Goal: Task Accomplishment & Management: Manage account settings

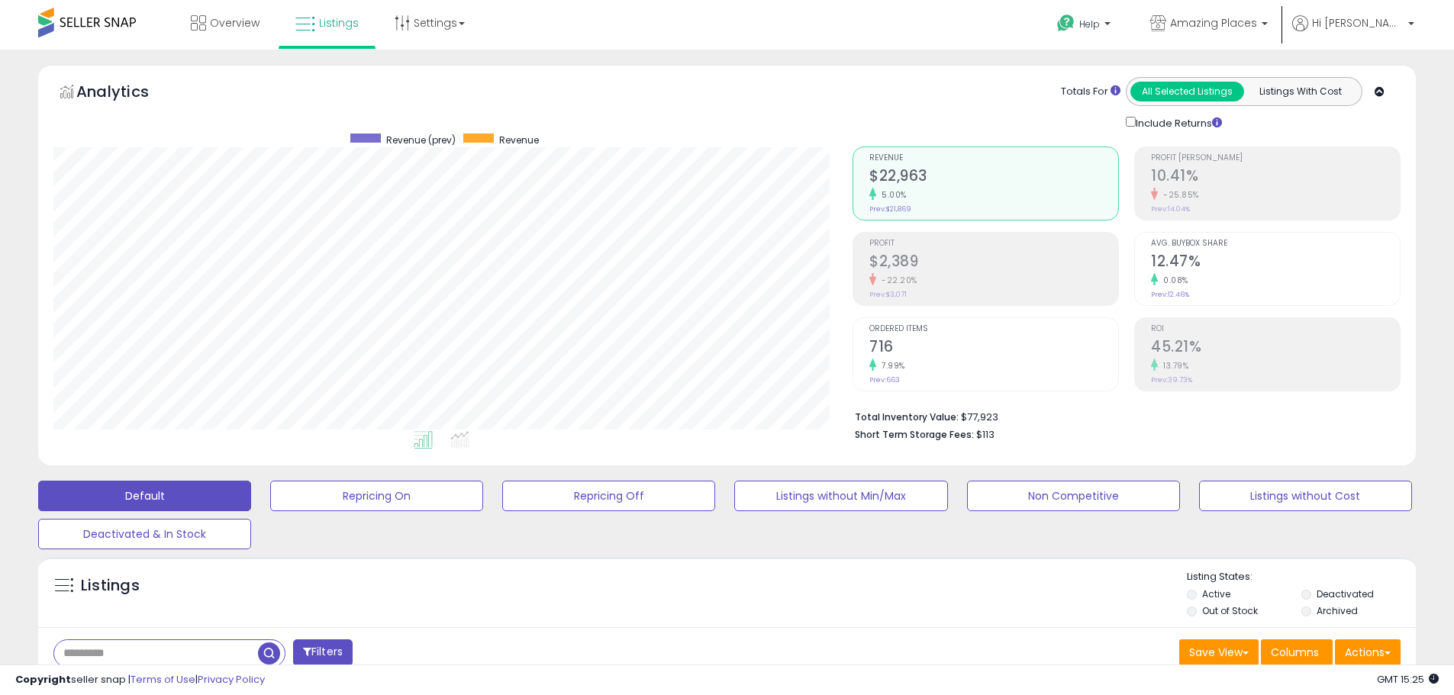
select select "**"
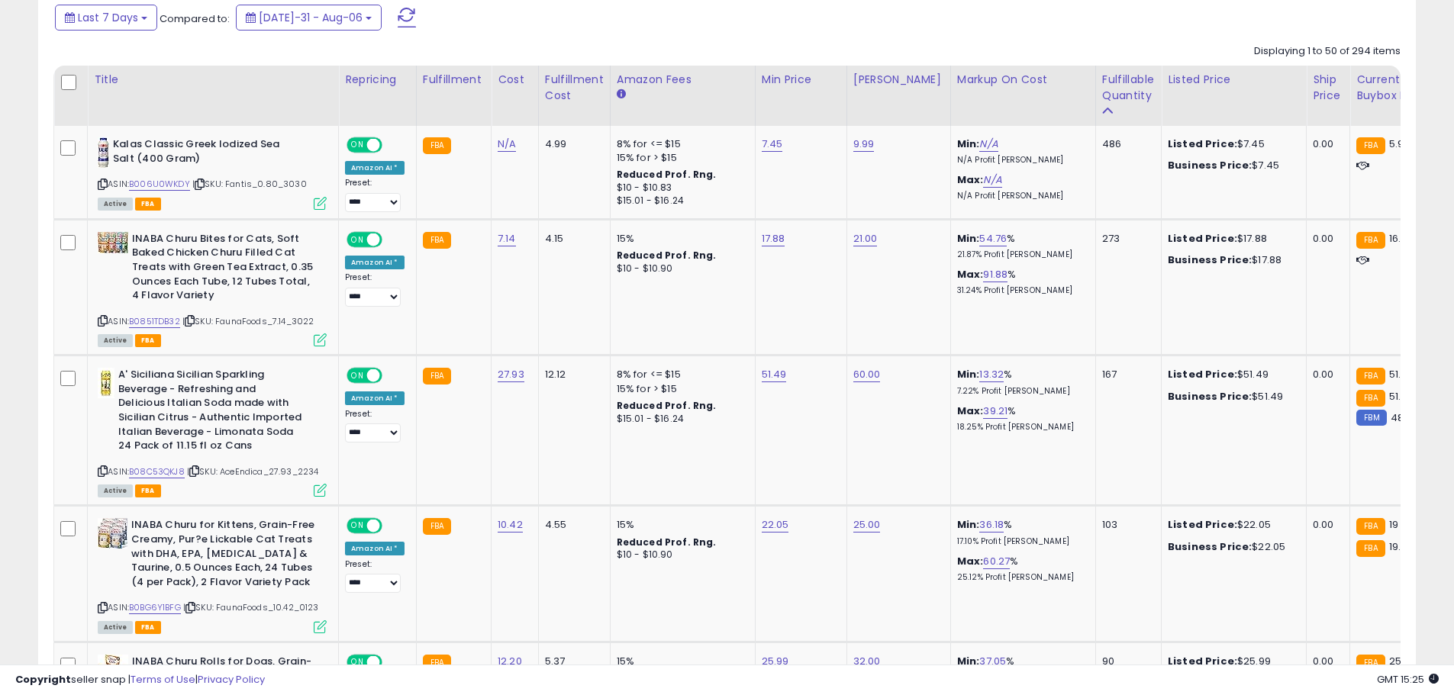
scroll to position [696, 0]
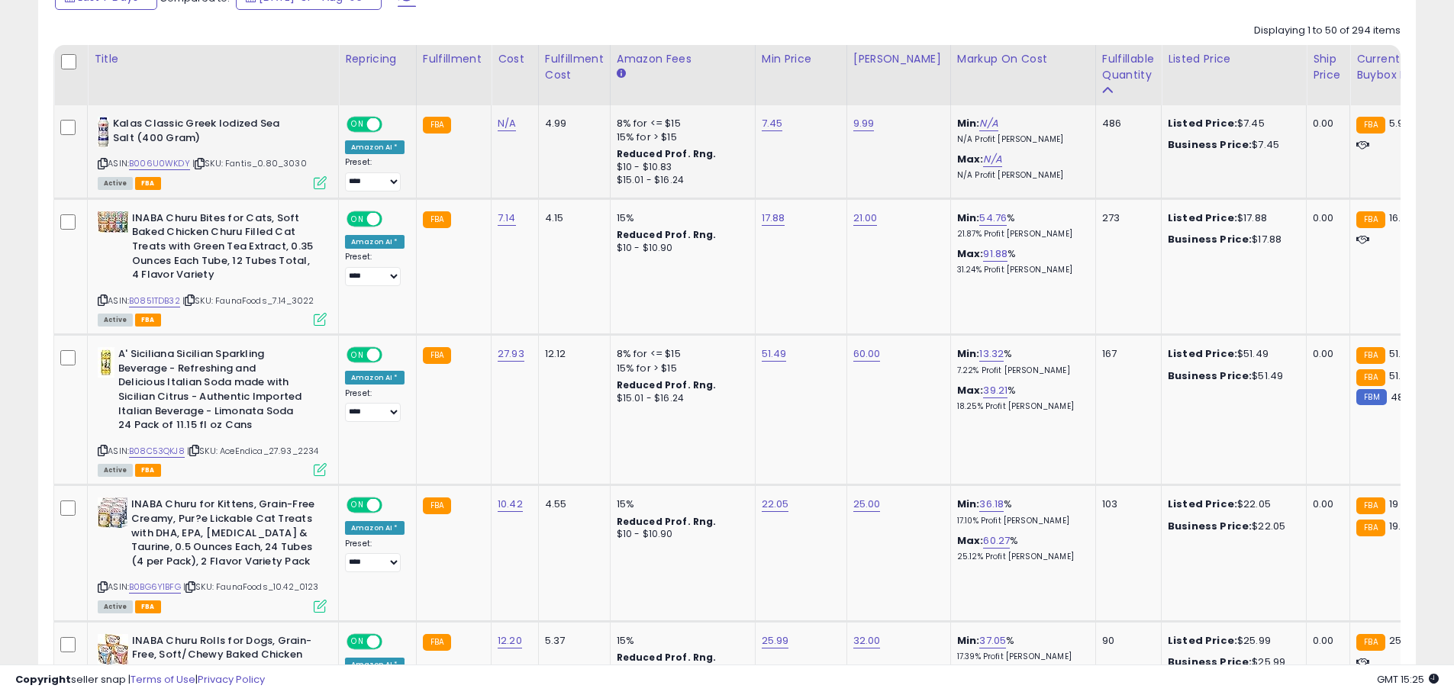
click at [99, 160] on icon at bounding box center [103, 164] width 10 height 8
click at [143, 163] on link "B006U0WKDY" at bounding box center [159, 163] width 61 height 13
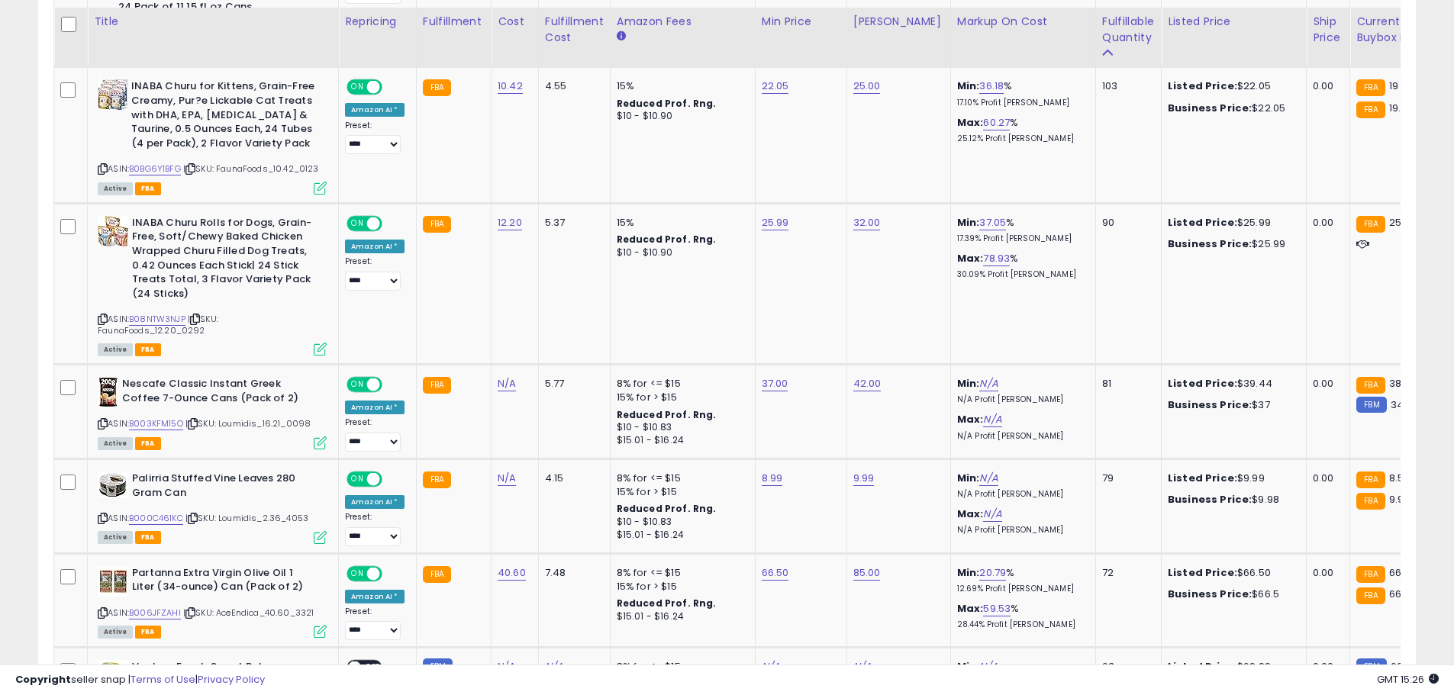
scroll to position [1122, 0]
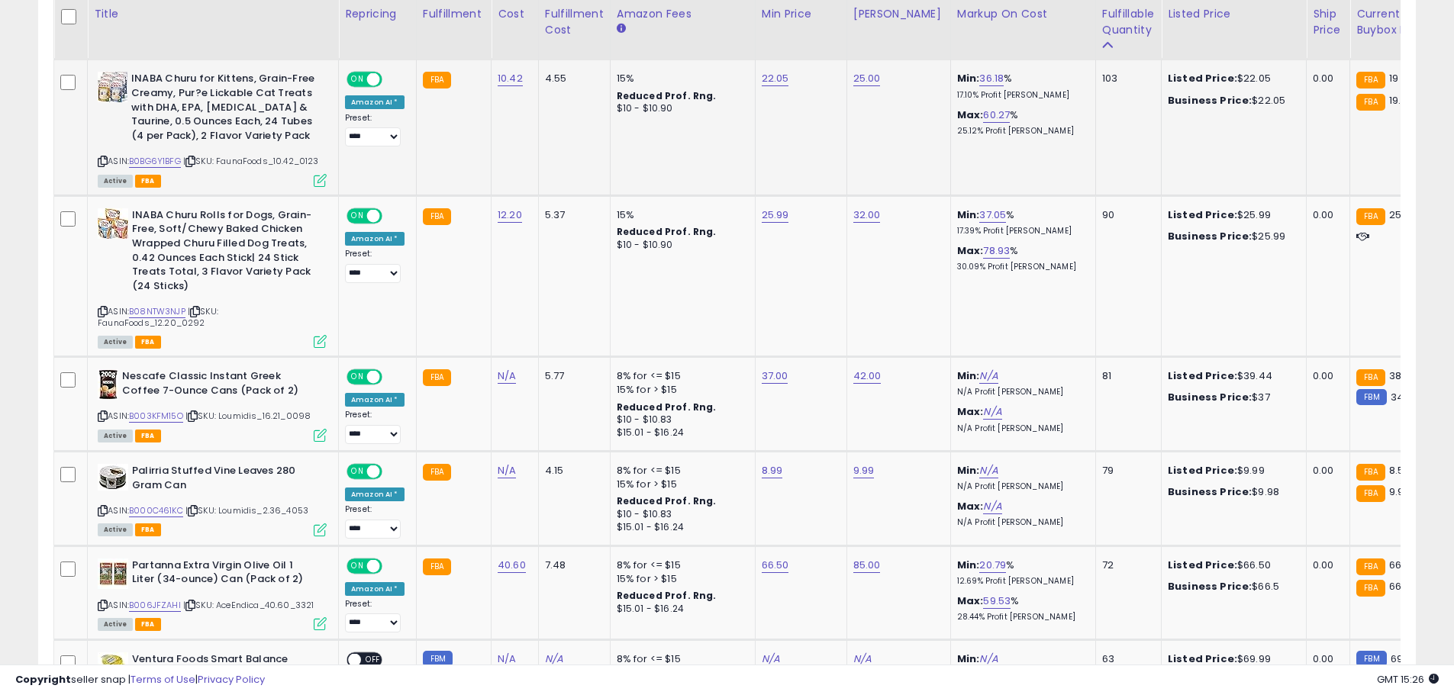
click at [101, 160] on icon at bounding box center [103, 161] width 10 height 8
click at [150, 163] on link "B0BG6Y1BFG" at bounding box center [155, 161] width 52 height 13
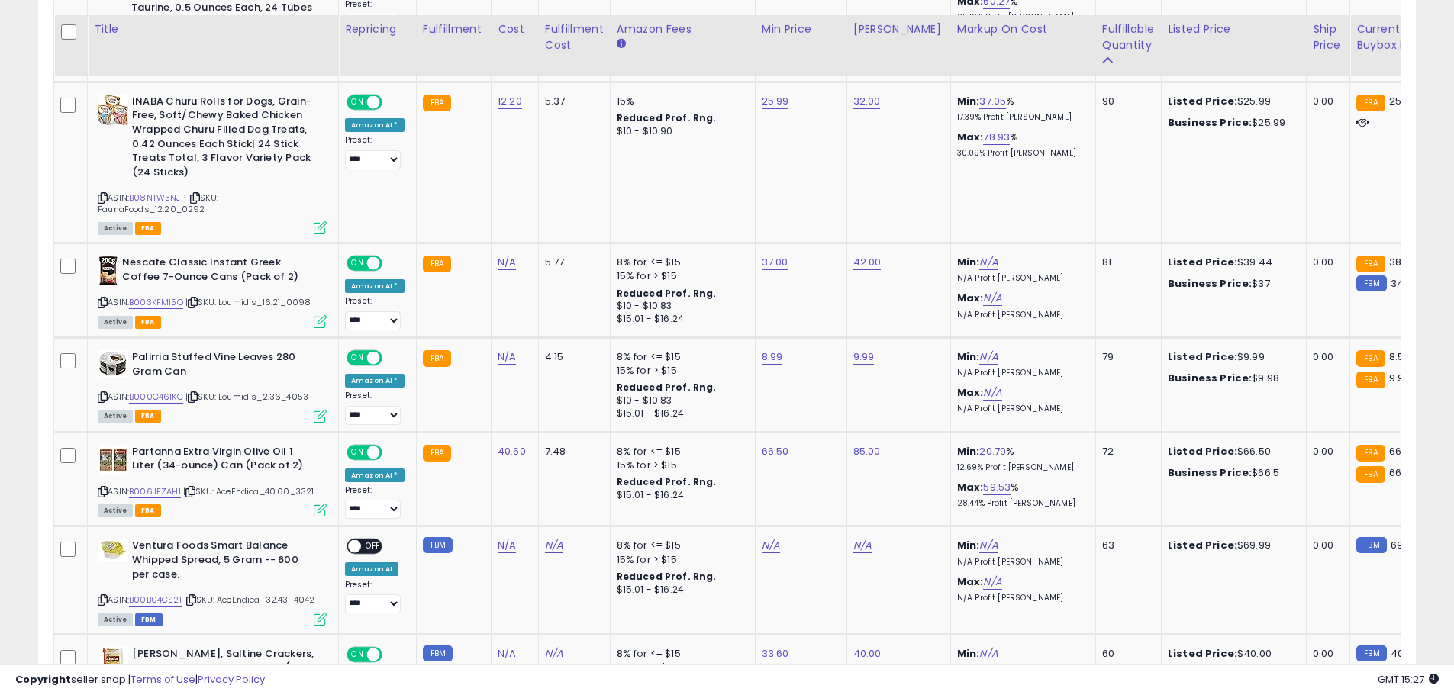
scroll to position [1266, 0]
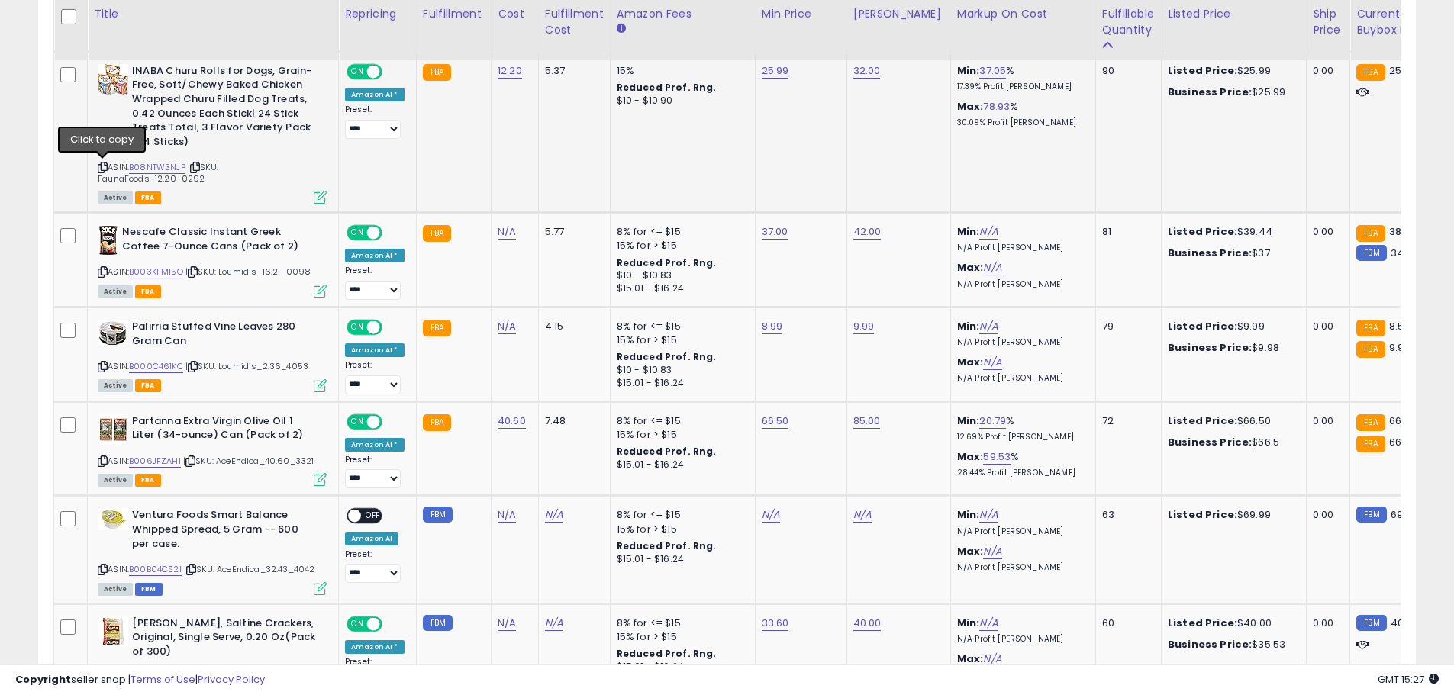
click at [101, 166] on icon at bounding box center [103, 167] width 10 height 8
click at [157, 168] on link "B08NTW3NJP" at bounding box center [157, 167] width 56 height 13
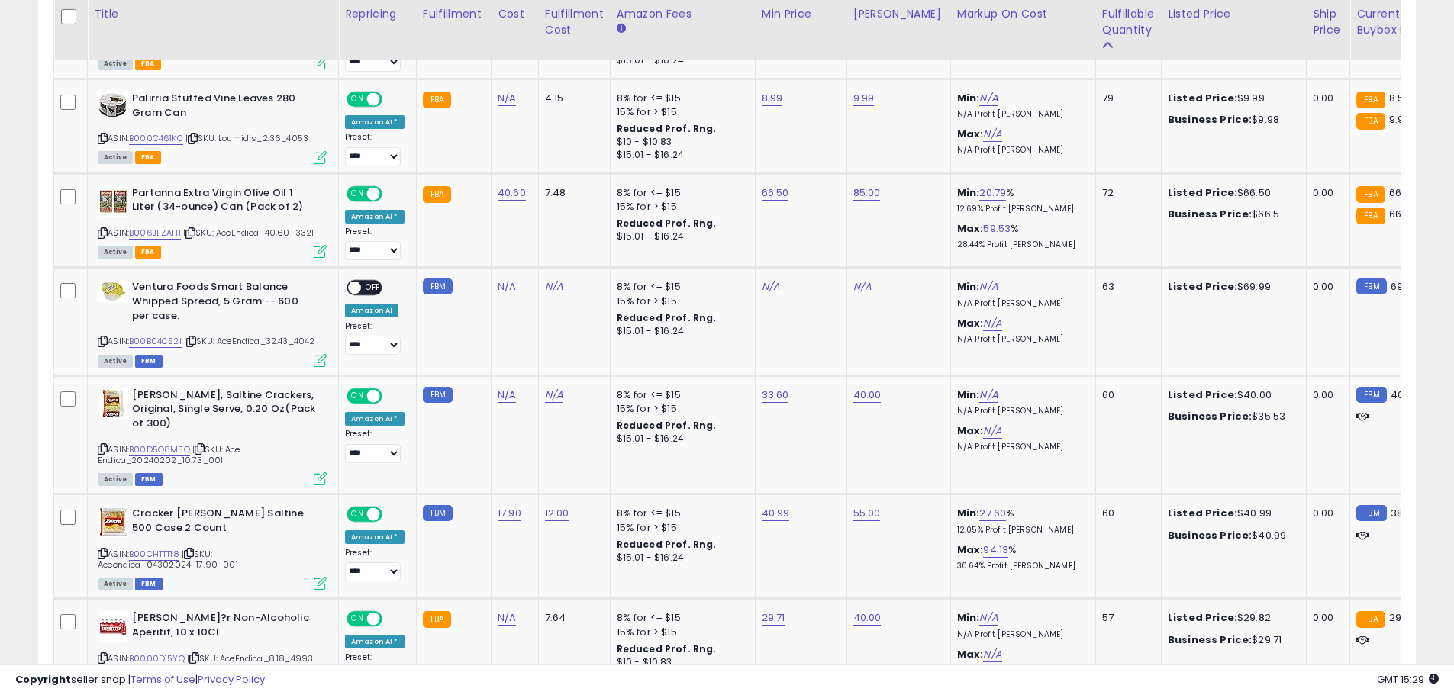
scroll to position [1510, 0]
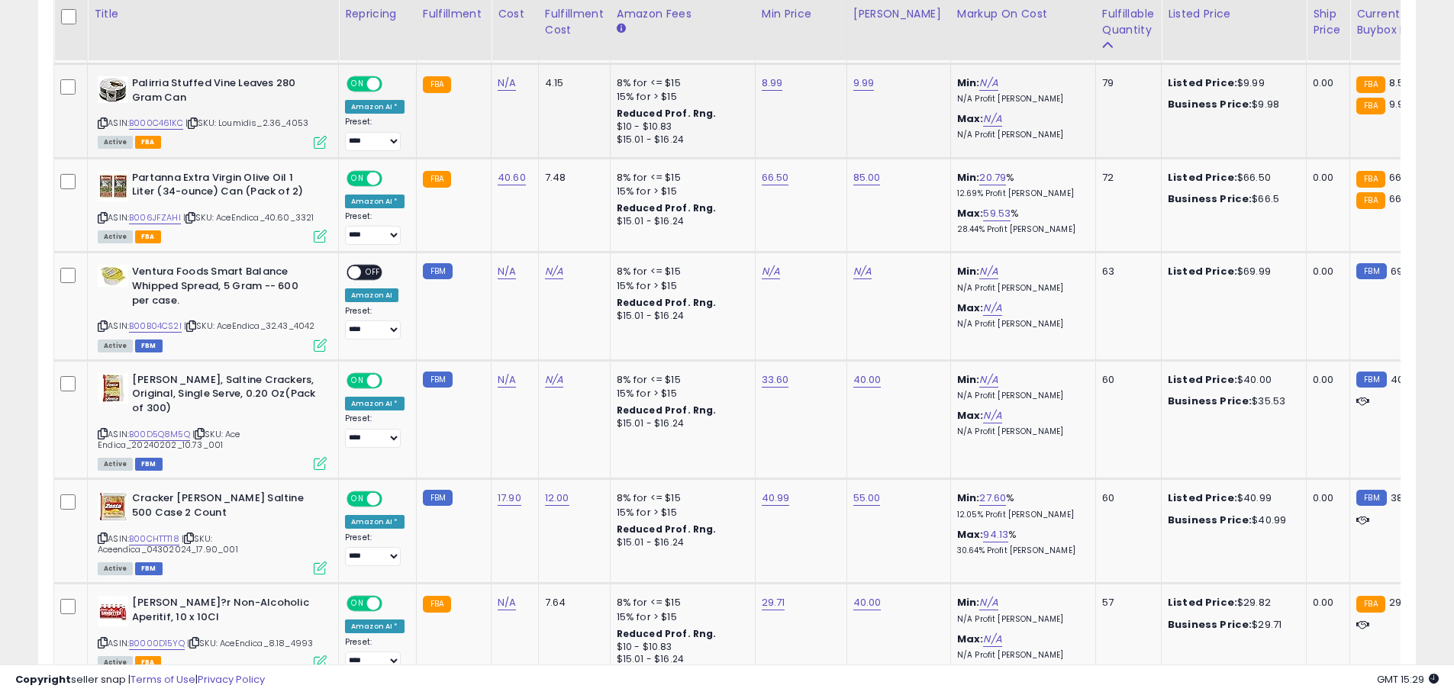
click at [100, 122] on icon at bounding box center [103, 123] width 10 height 8
click at [101, 121] on icon at bounding box center [103, 123] width 10 height 8
click at [140, 121] on link "B000C461KC" at bounding box center [156, 123] width 54 height 13
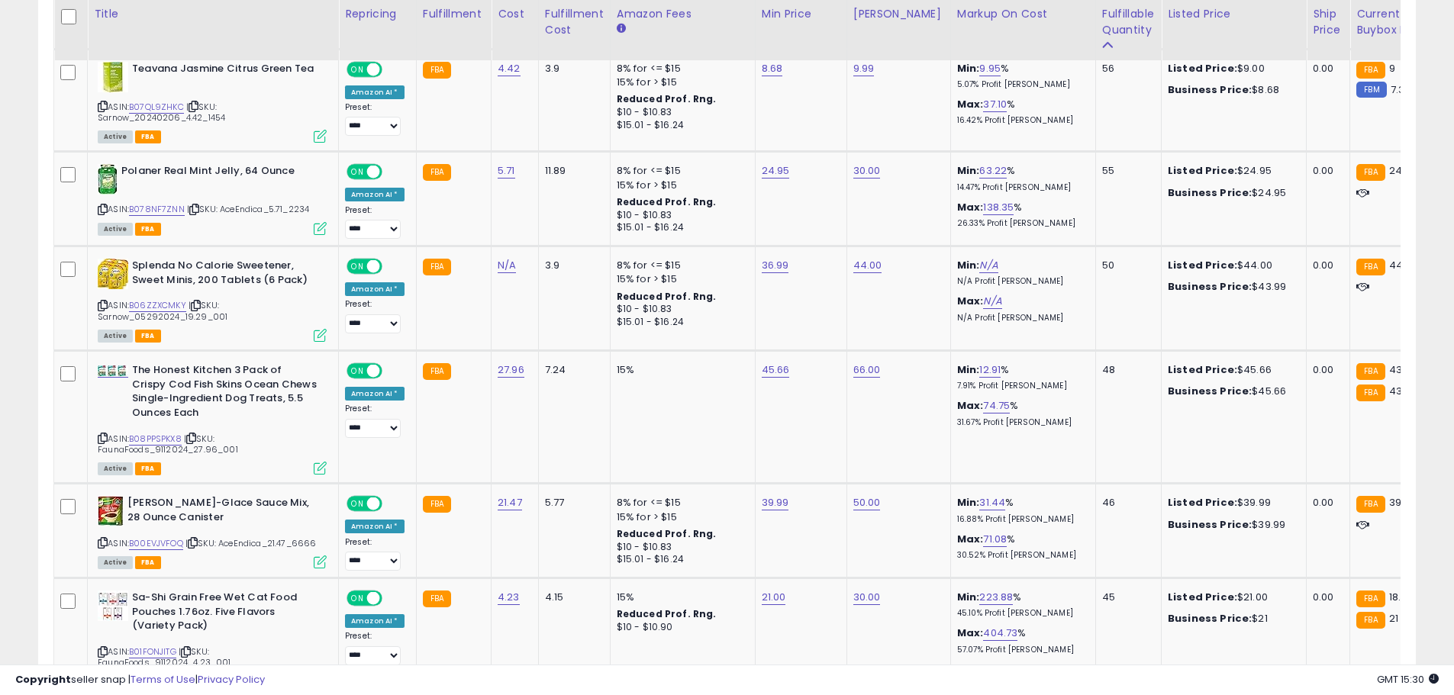
scroll to position [2286, 0]
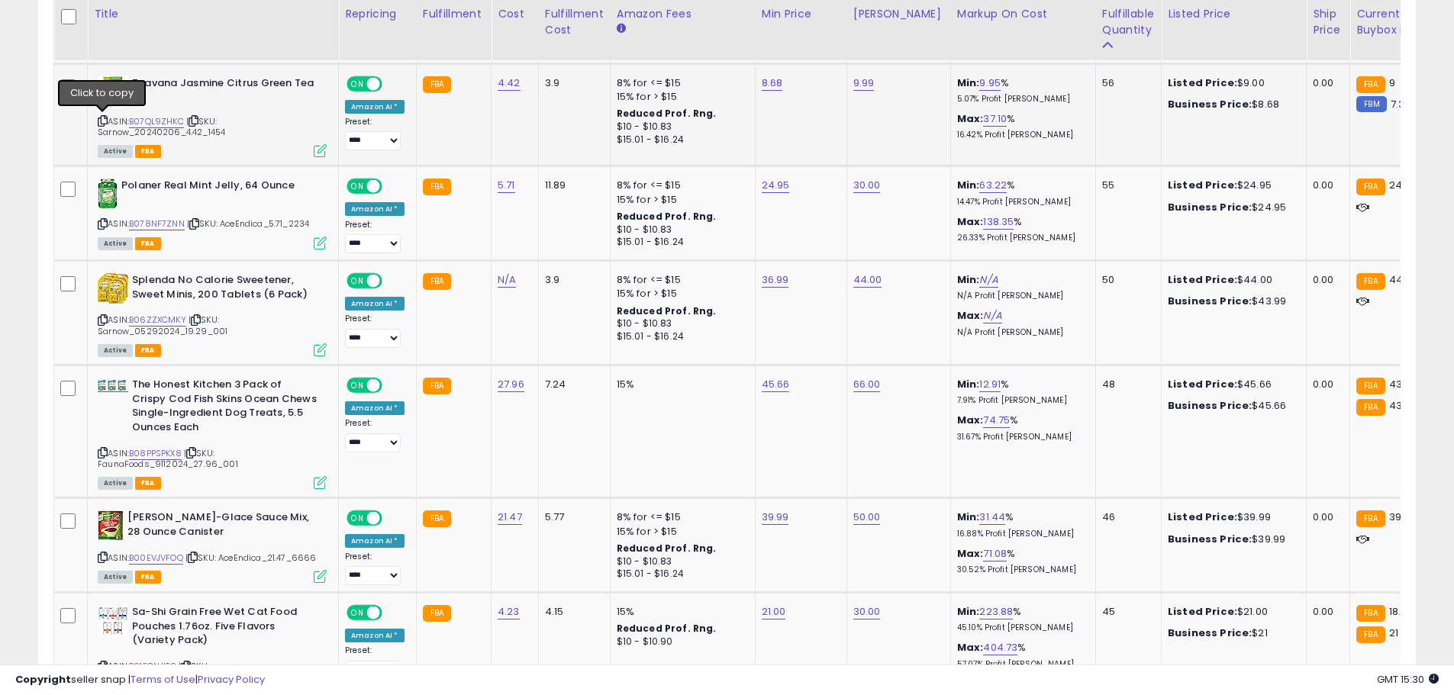
click at [100, 120] on icon at bounding box center [103, 121] width 10 height 8
click at [172, 124] on link "B07QL9ZHKC" at bounding box center [156, 121] width 55 height 13
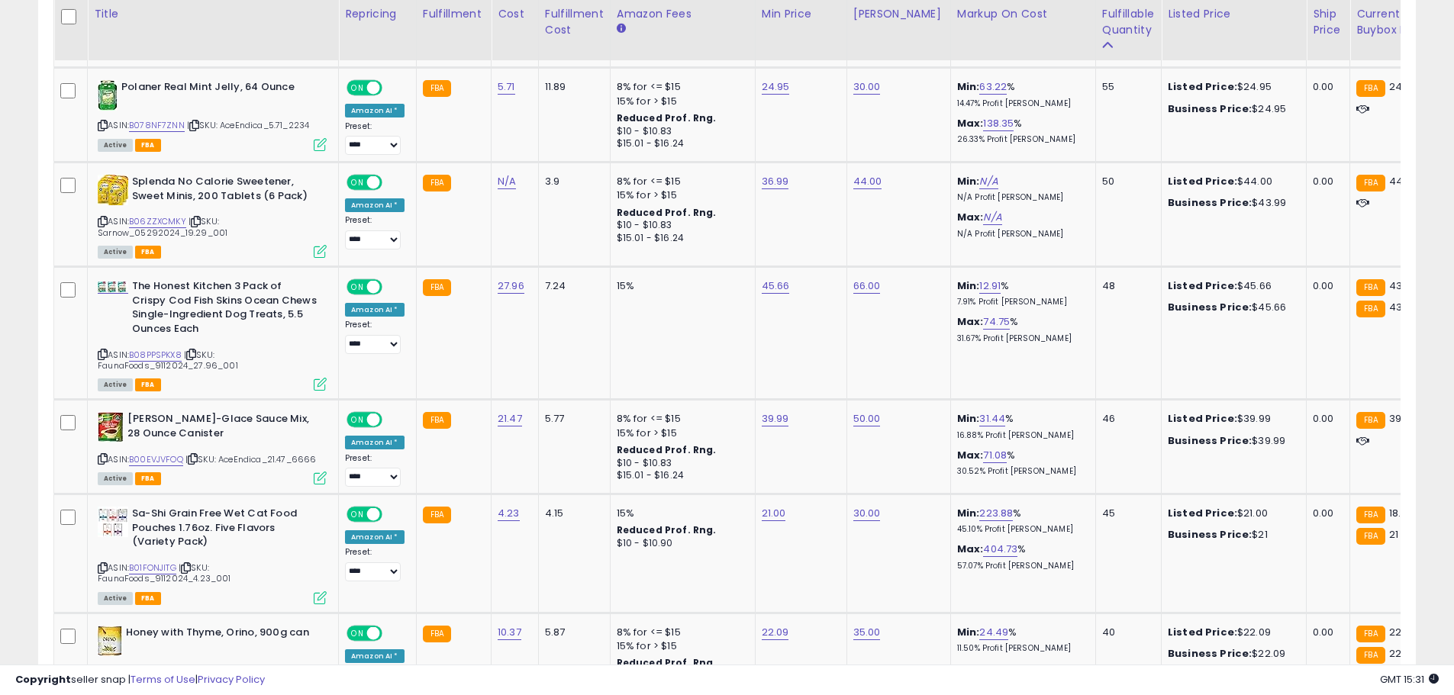
scroll to position [2392, 0]
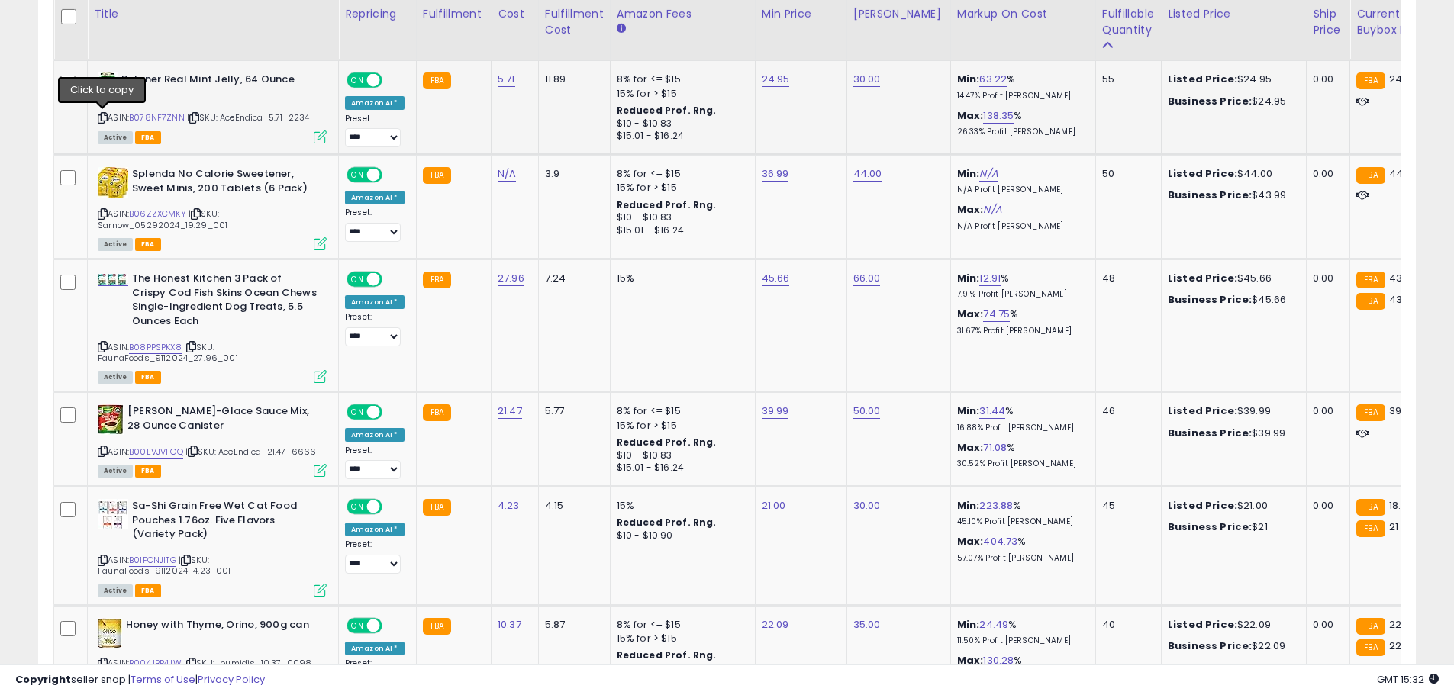
click at [102, 121] on icon at bounding box center [103, 118] width 10 height 8
click at [147, 120] on link "B078NF7ZNN" at bounding box center [157, 117] width 56 height 13
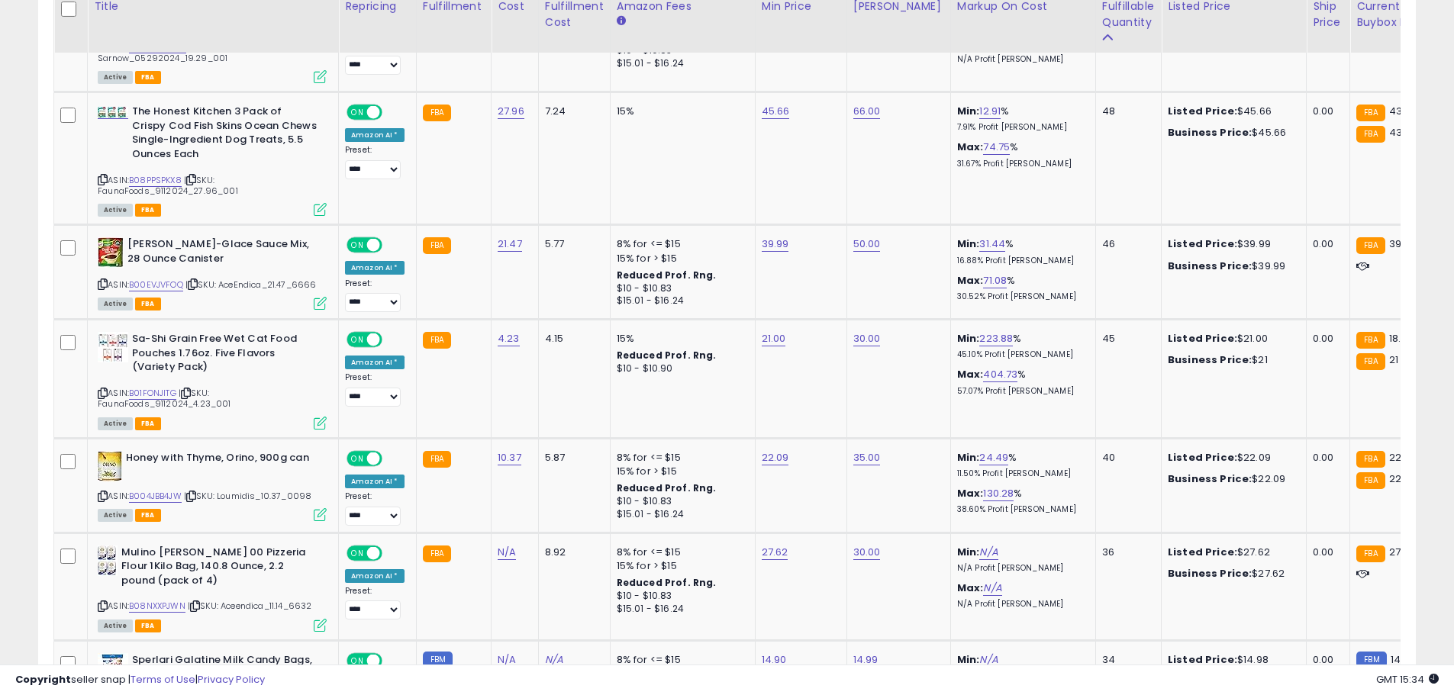
scroll to position [2590, 0]
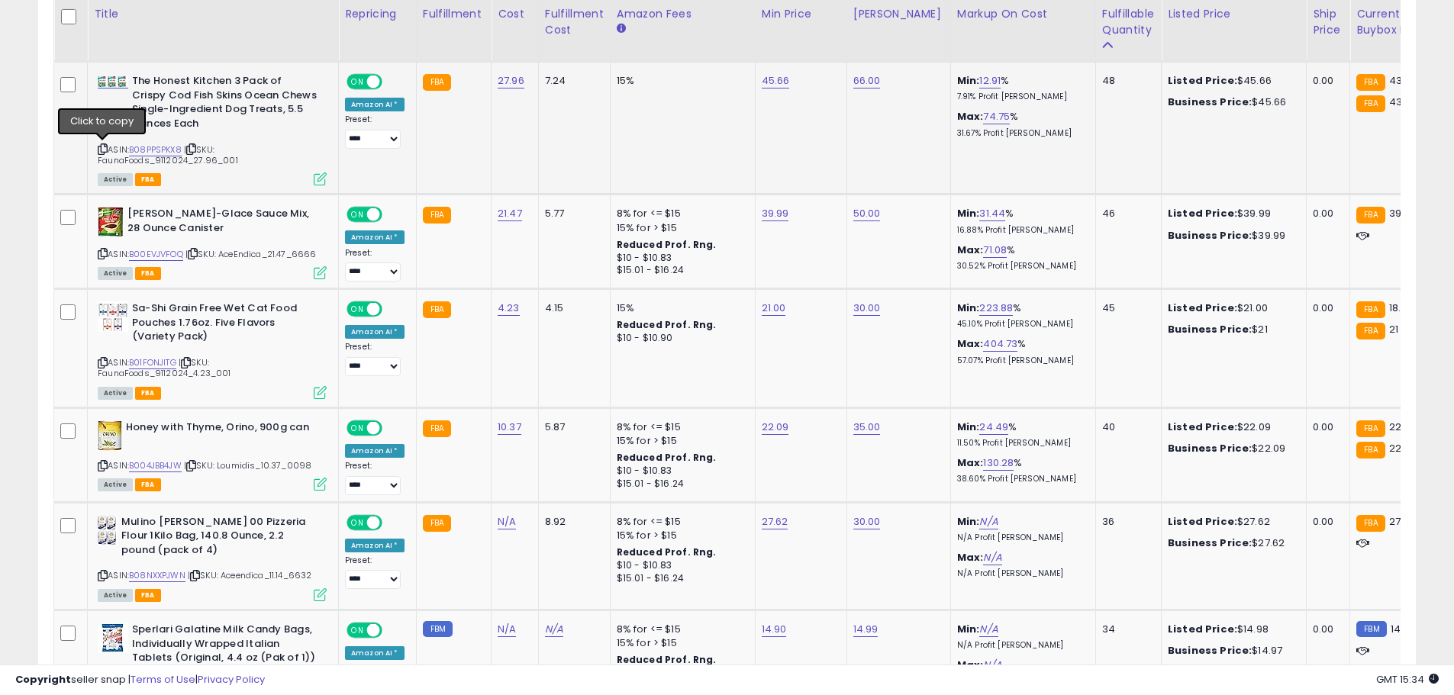
click at [101, 147] on icon at bounding box center [103, 149] width 10 height 8
click at [169, 149] on link "B08PPSPKX8" at bounding box center [155, 149] width 53 height 13
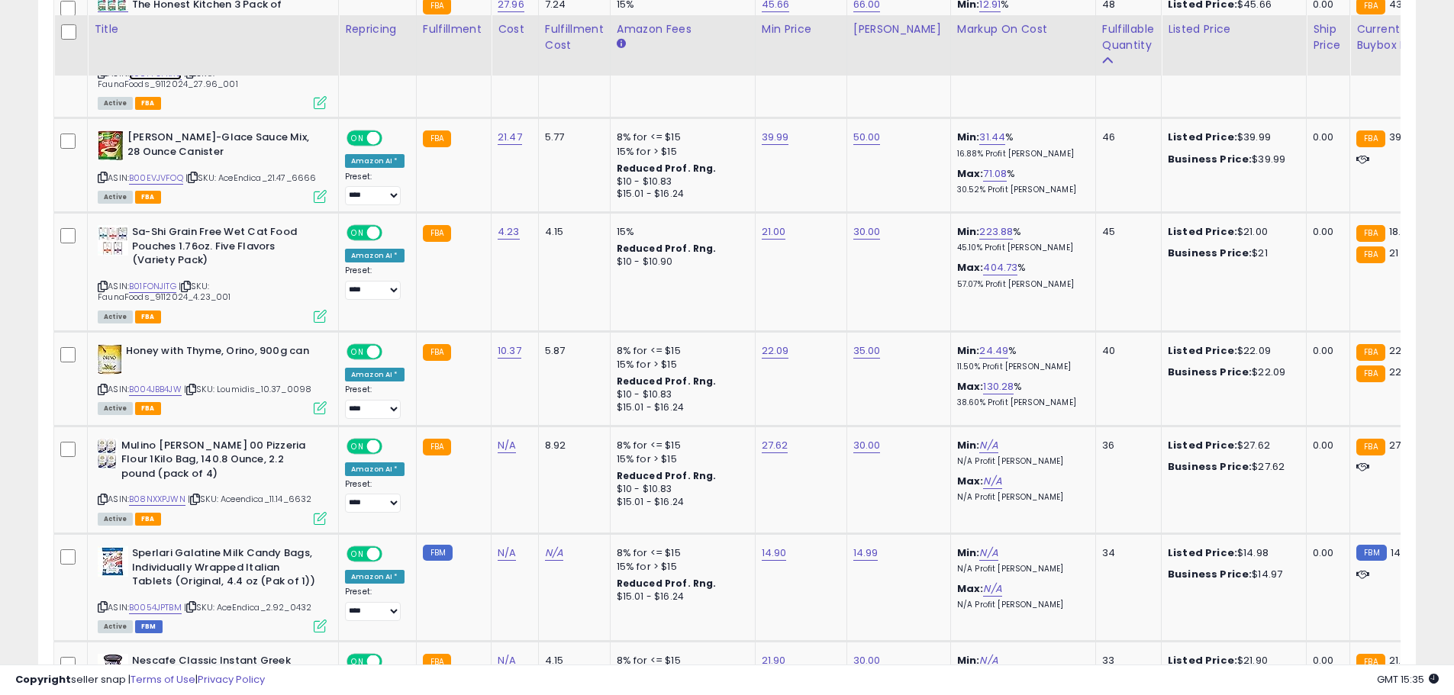
scroll to position [2712, 0]
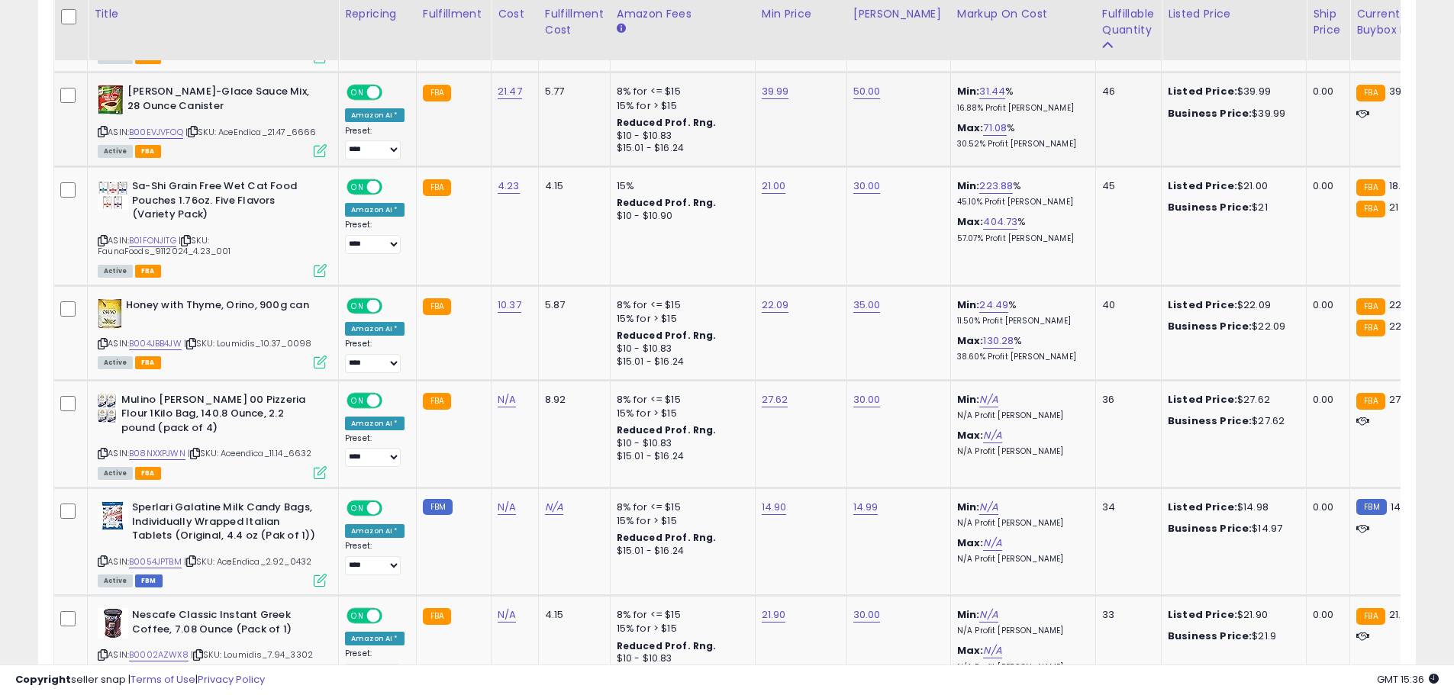
click at [101, 128] on icon at bounding box center [103, 131] width 10 height 8
click at [160, 131] on link "B00EVJVFOQ" at bounding box center [156, 132] width 54 height 13
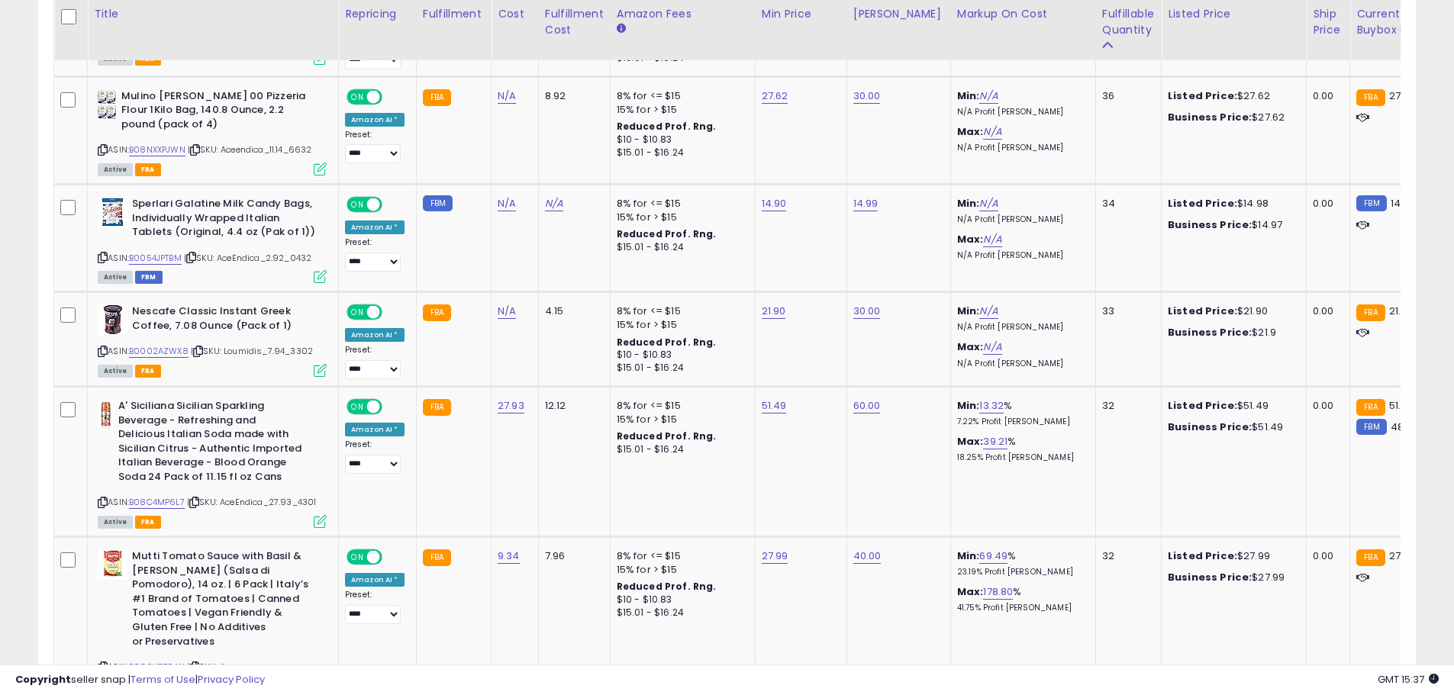
scroll to position [3023, 0]
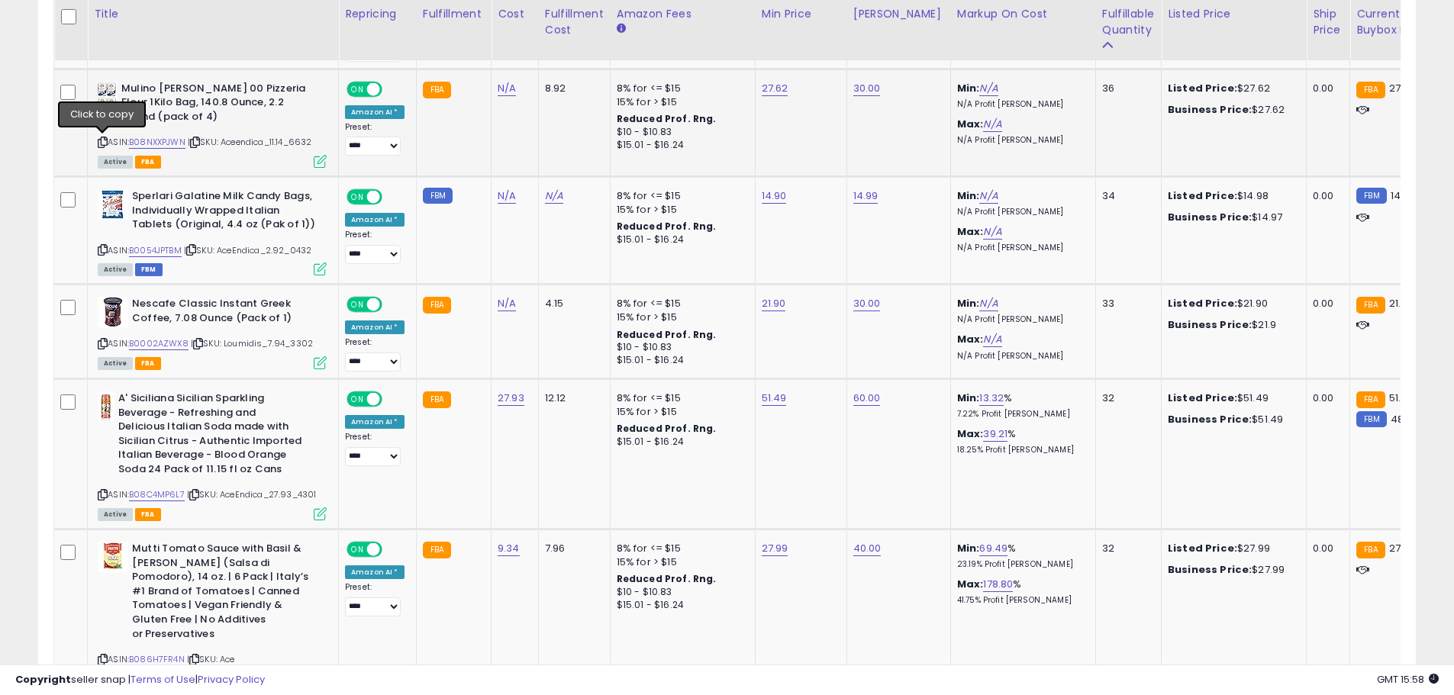
click at [103, 142] on icon at bounding box center [103, 142] width 10 height 8
click at [161, 144] on link "B08NXXPJWN" at bounding box center [157, 142] width 56 height 13
drag, startPoint x: 685, startPoint y: 56, endPoint x: 695, endPoint y: 53, distance: 10.9
click at [695, 53] on input "*****" at bounding box center [724, 51] width 136 height 26
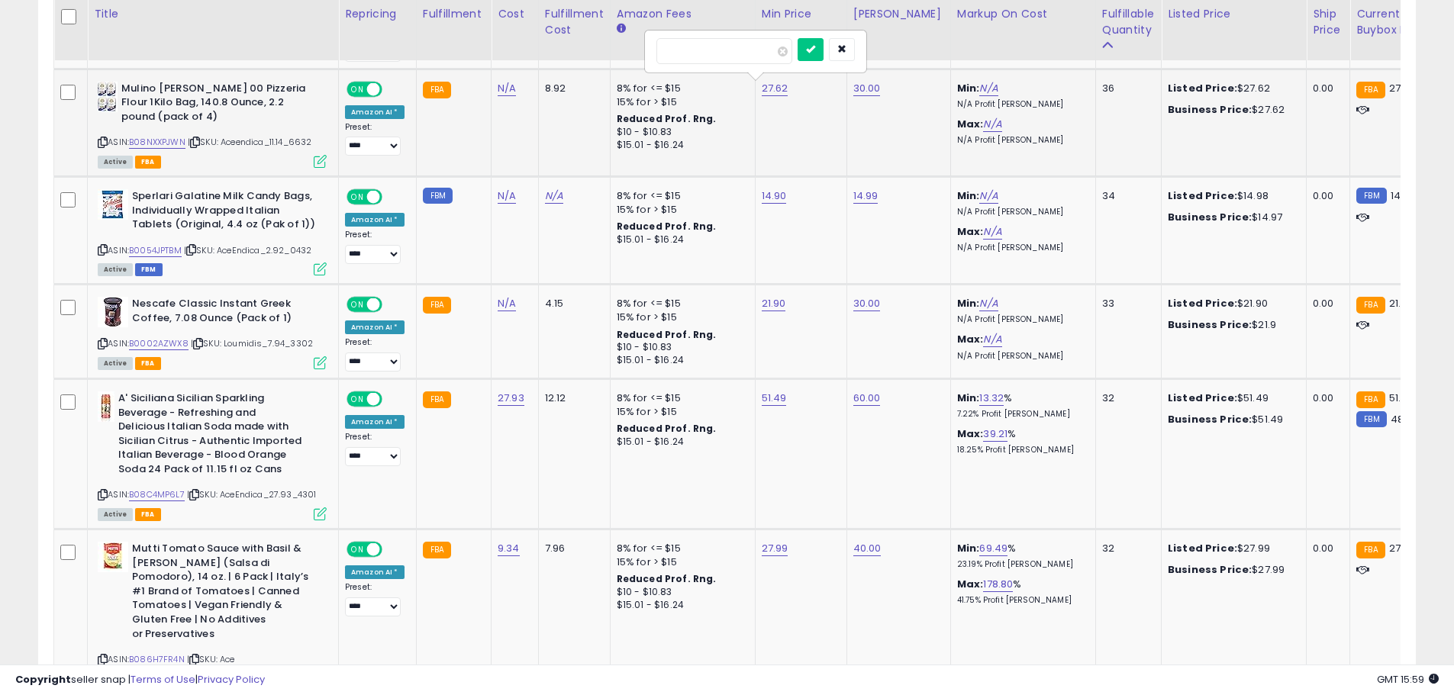
type input "*****"
click at [824, 56] on button "submit" at bounding box center [811, 49] width 26 height 23
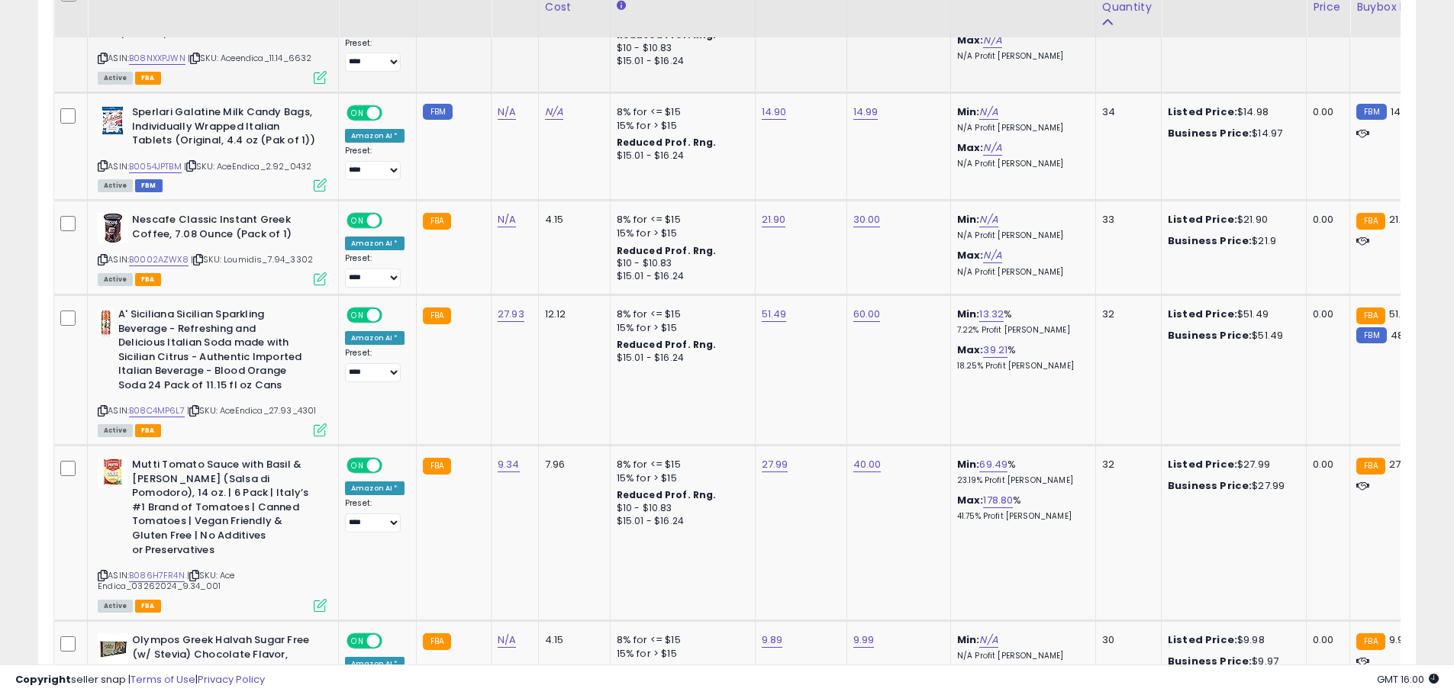
scroll to position [3130, 0]
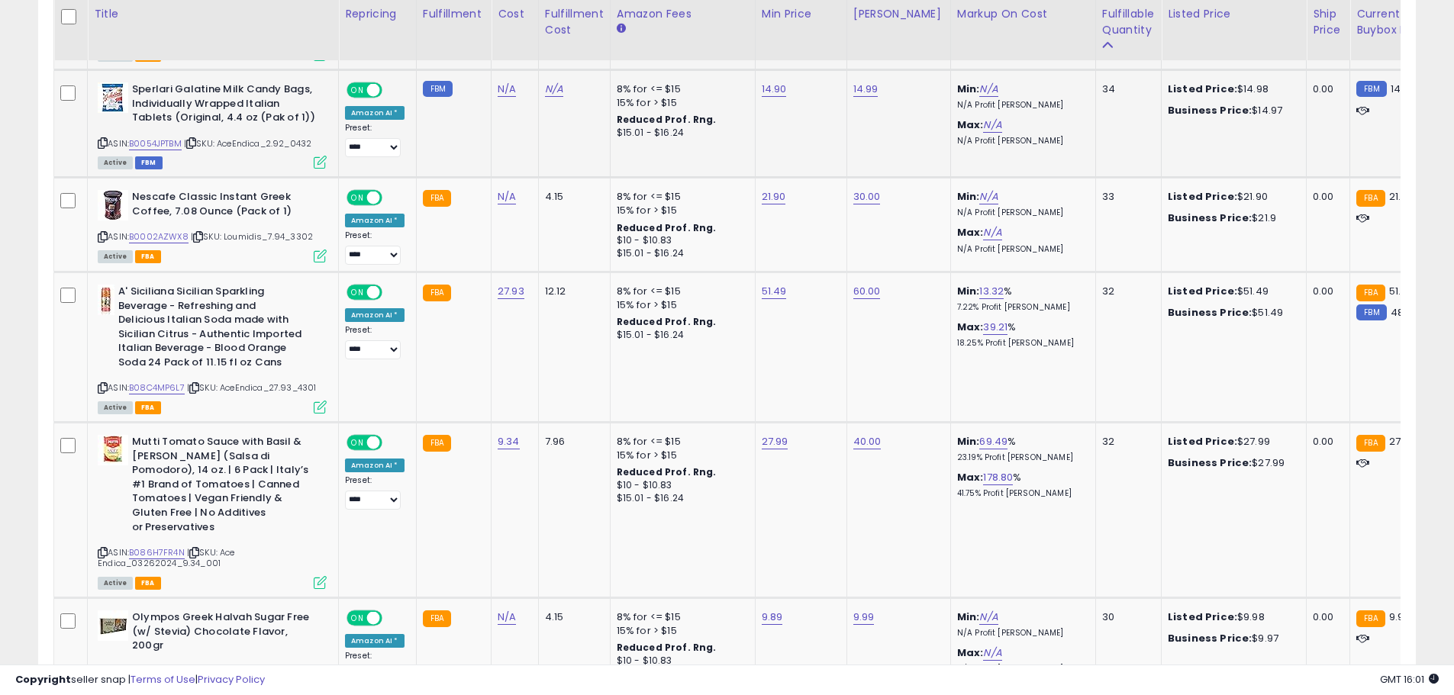
click at [104, 142] on icon at bounding box center [103, 143] width 10 height 8
click at [152, 144] on link "B0054JPTBM" at bounding box center [155, 143] width 53 height 13
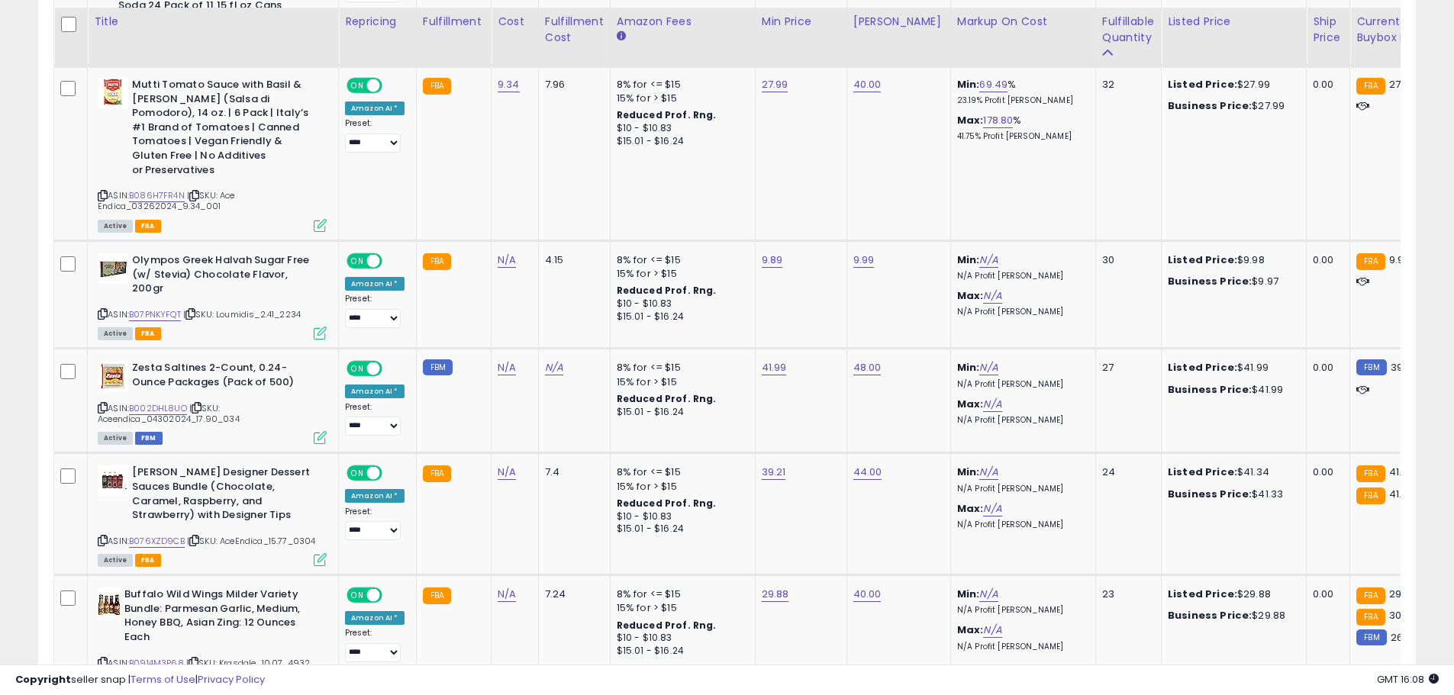
scroll to position [3495, 0]
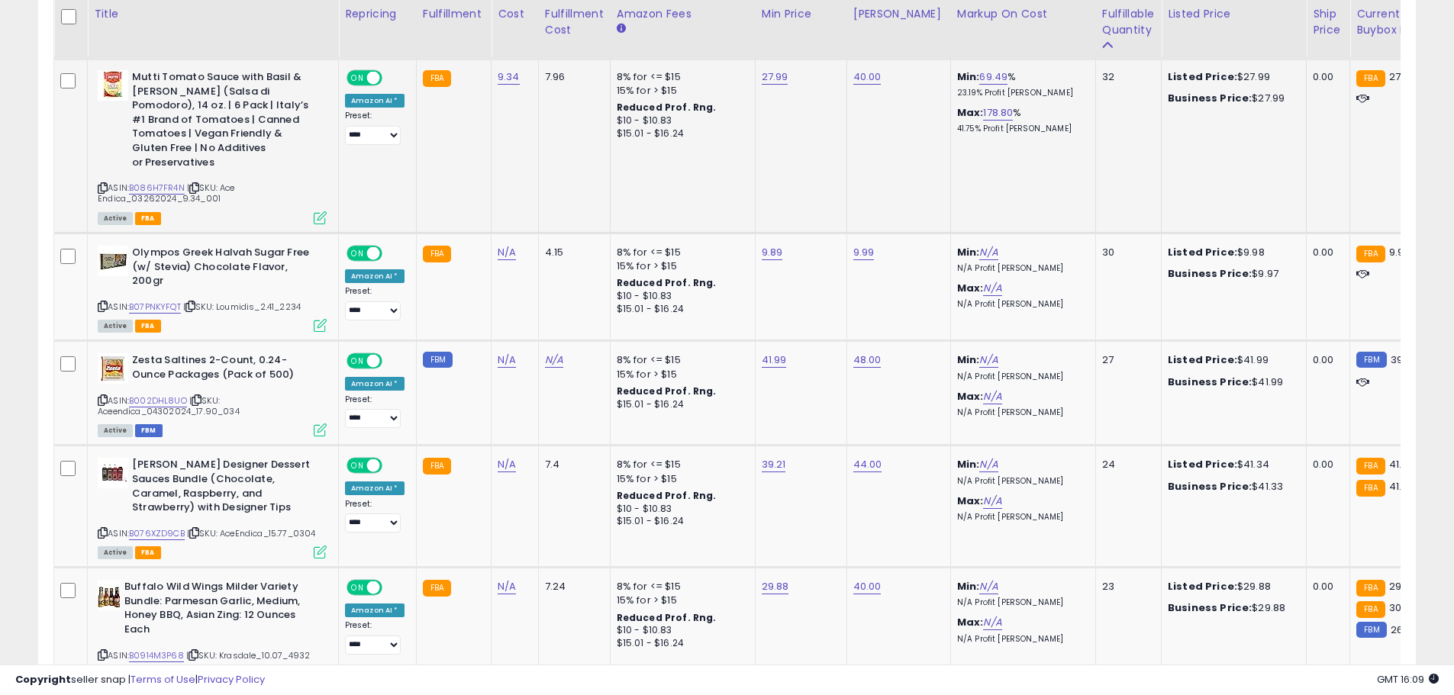
click at [104, 184] on icon at bounding box center [103, 188] width 10 height 8
click at [139, 182] on link "B086H7FR4N" at bounding box center [157, 188] width 56 height 13
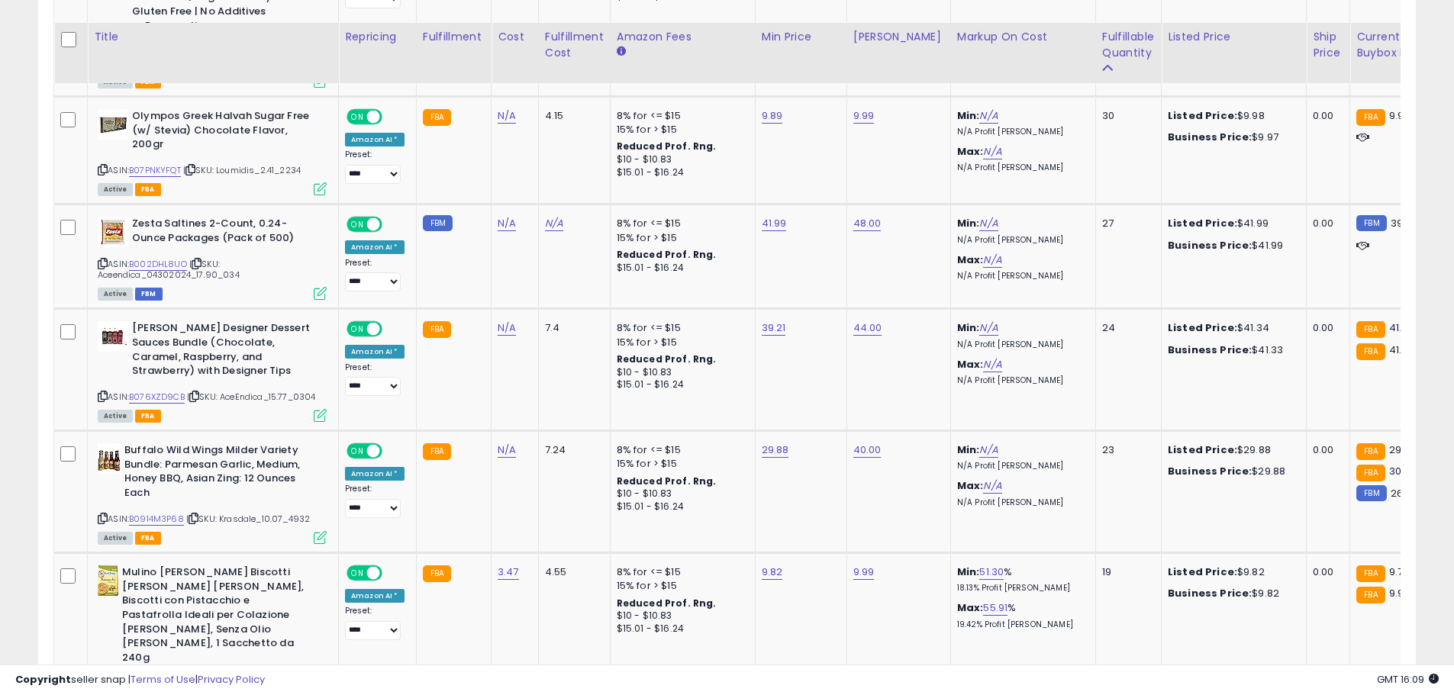
scroll to position [3655, 0]
